Goal: Obtain resource: Obtain resource

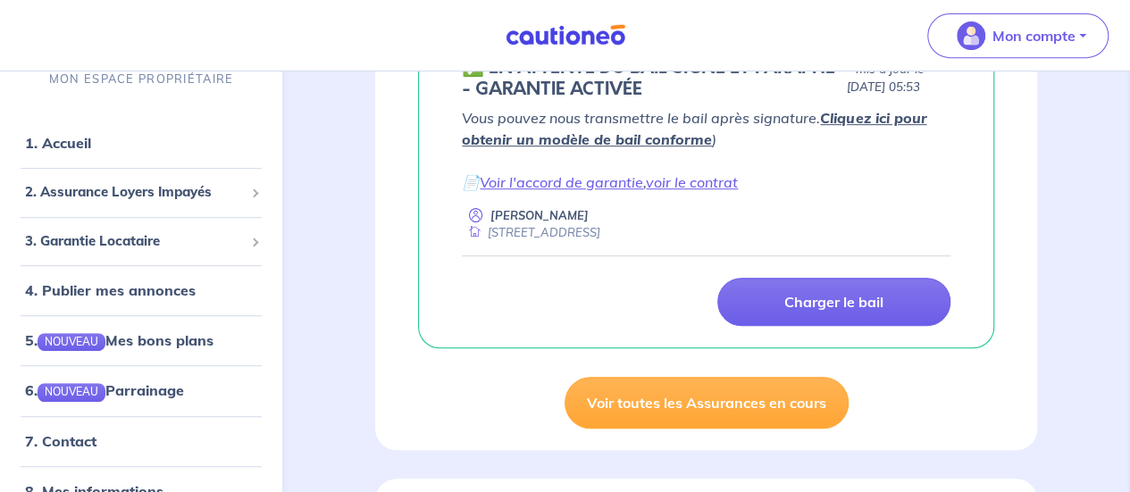
scroll to position [373, 0]
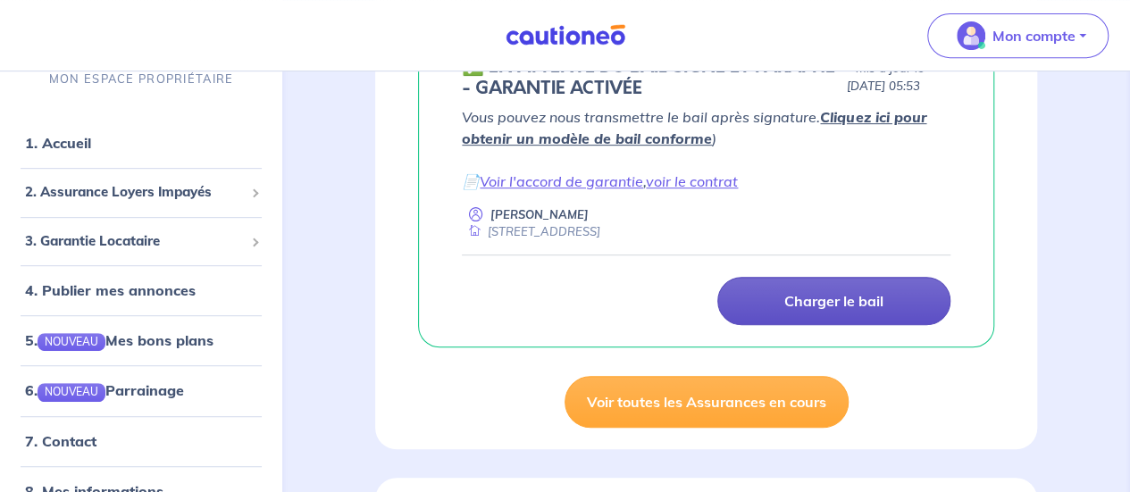
click at [847, 307] on p "Charger le bail" at bounding box center [833, 301] width 99 height 18
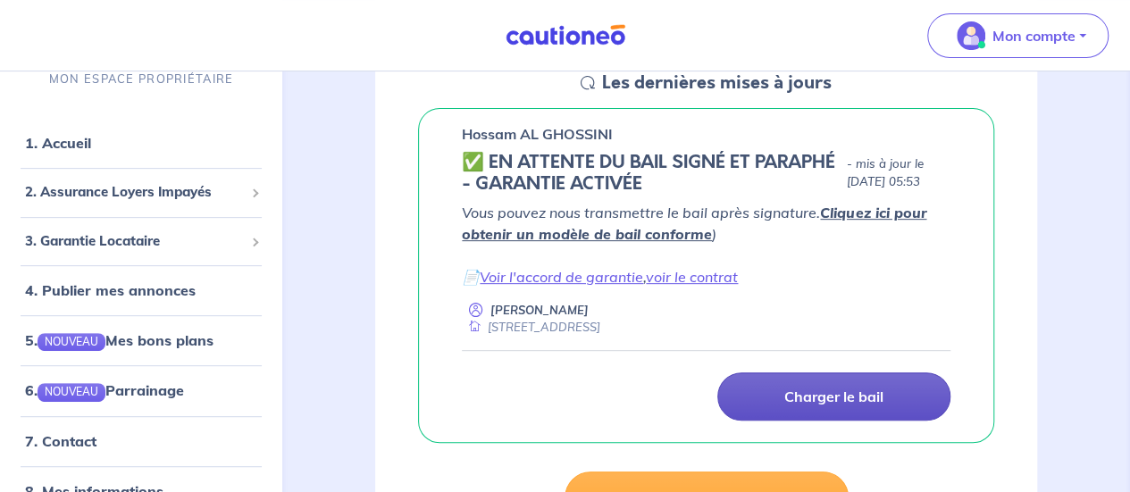
scroll to position [274, 0]
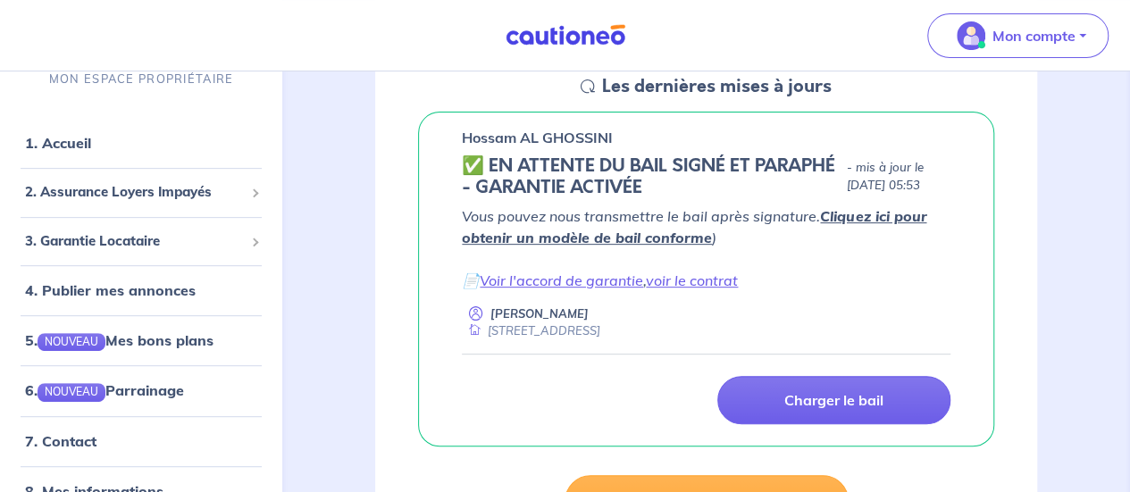
click at [864, 221] on link "Cliquez ici pour obtenir un modèle de bail conforme" at bounding box center [694, 226] width 465 height 39
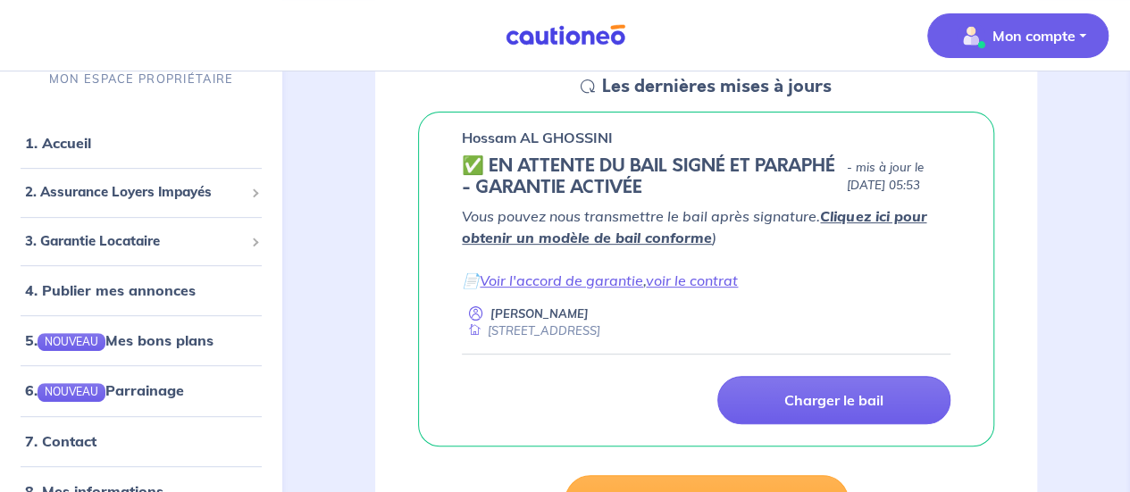
click at [1086, 38] on button "Mon compte" at bounding box center [1017, 35] width 181 height 45
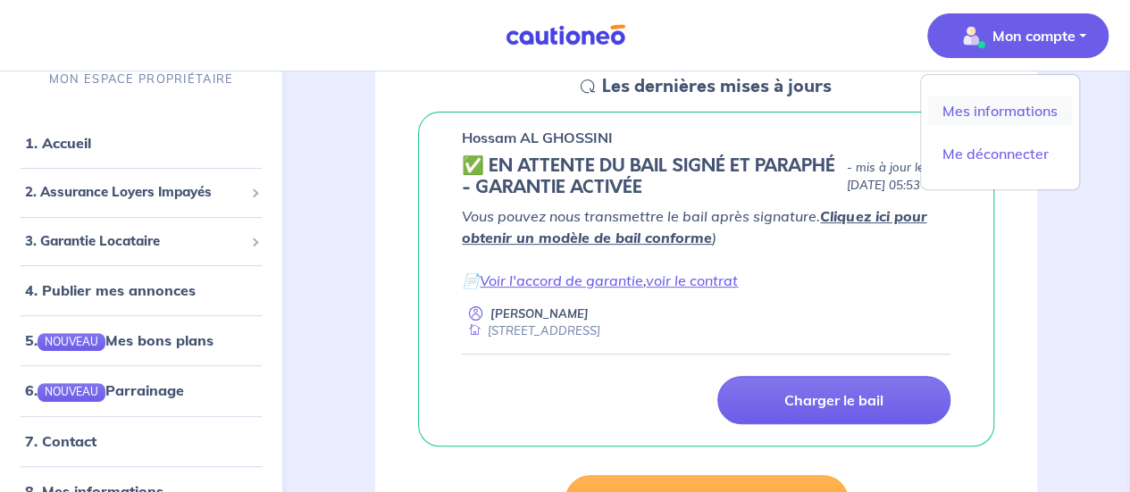
click at [1002, 112] on link "Mes informations" at bounding box center [1000, 110] width 144 height 29
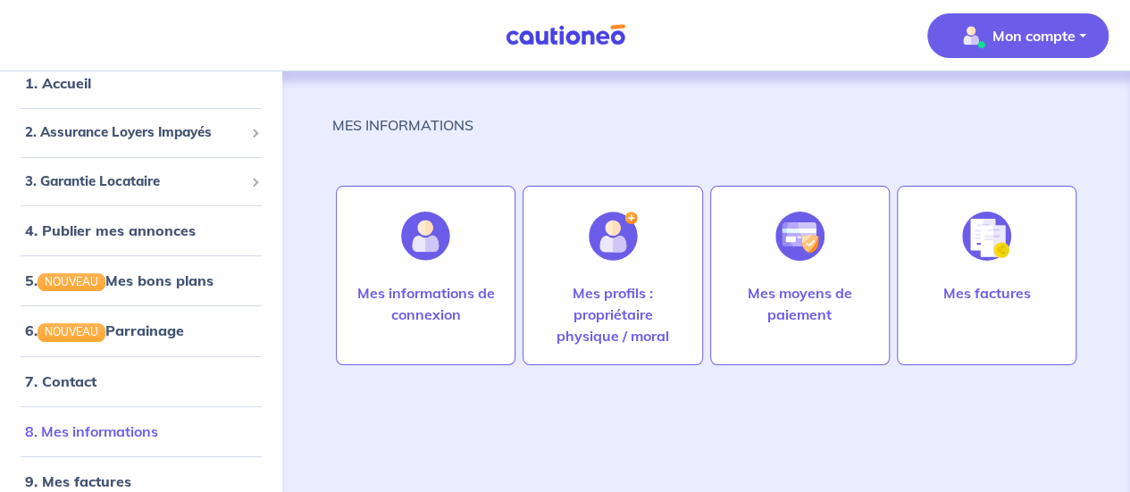
scroll to position [21, 0]
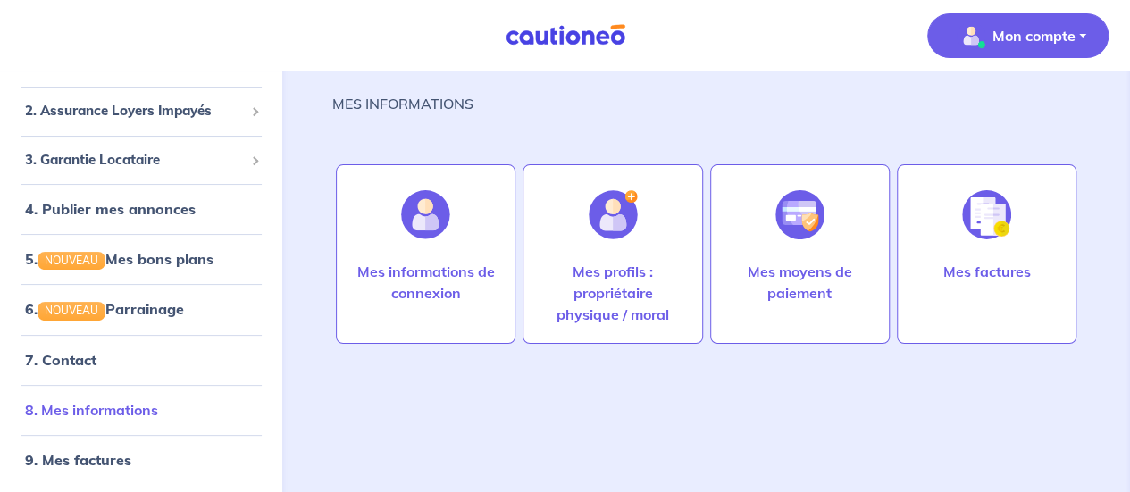
click at [91, 401] on link "8. Mes informations" at bounding box center [91, 410] width 133 height 18
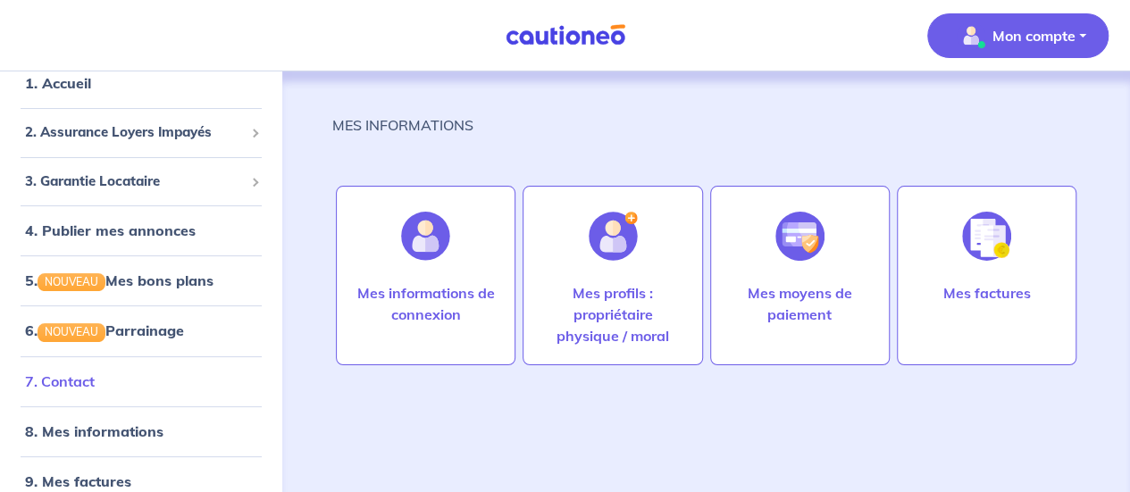
click at [79, 380] on link "7. Contact" at bounding box center [60, 382] width 70 height 18
click at [77, 92] on link "1. Accueil" at bounding box center [57, 83] width 65 height 18
